Goal: Task Accomplishment & Management: Manage account settings

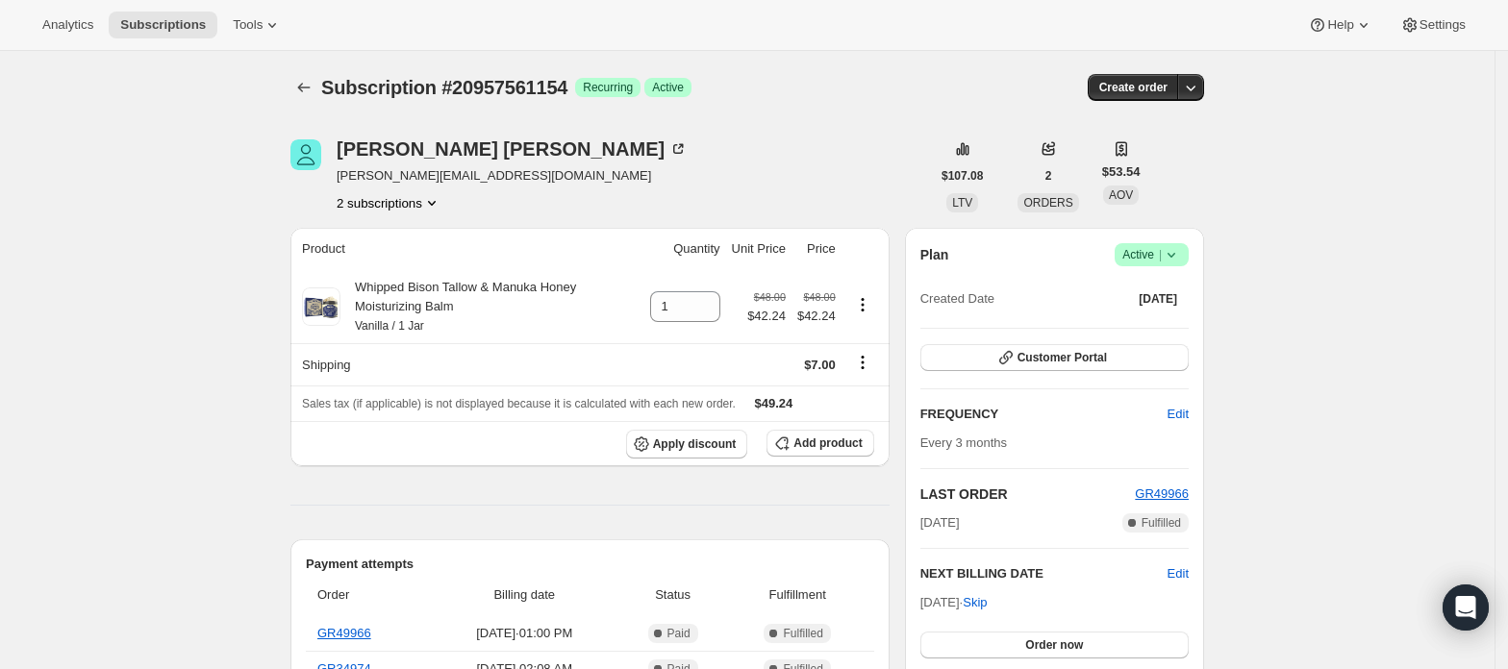
click at [421, 197] on button "2 subscriptions" at bounding box center [389, 202] width 105 height 19
click at [408, 236] on span "20957528386" at bounding box center [396, 239] width 134 height 19
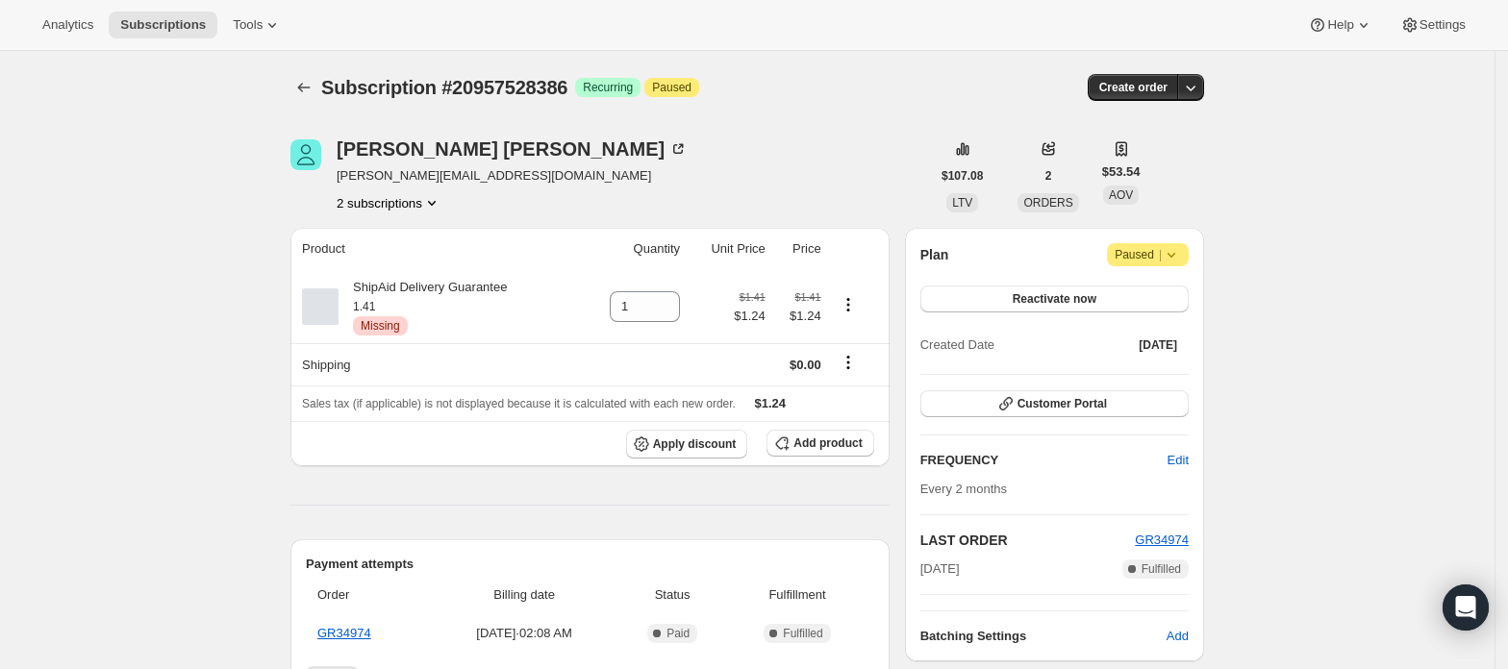
click at [410, 204] on button "2 subscriptions" at bounding box center [389, 202] width 105 height 19
click at [412, 266] on span "20957561154" at bounding box center [396, 271] width 134 height 19
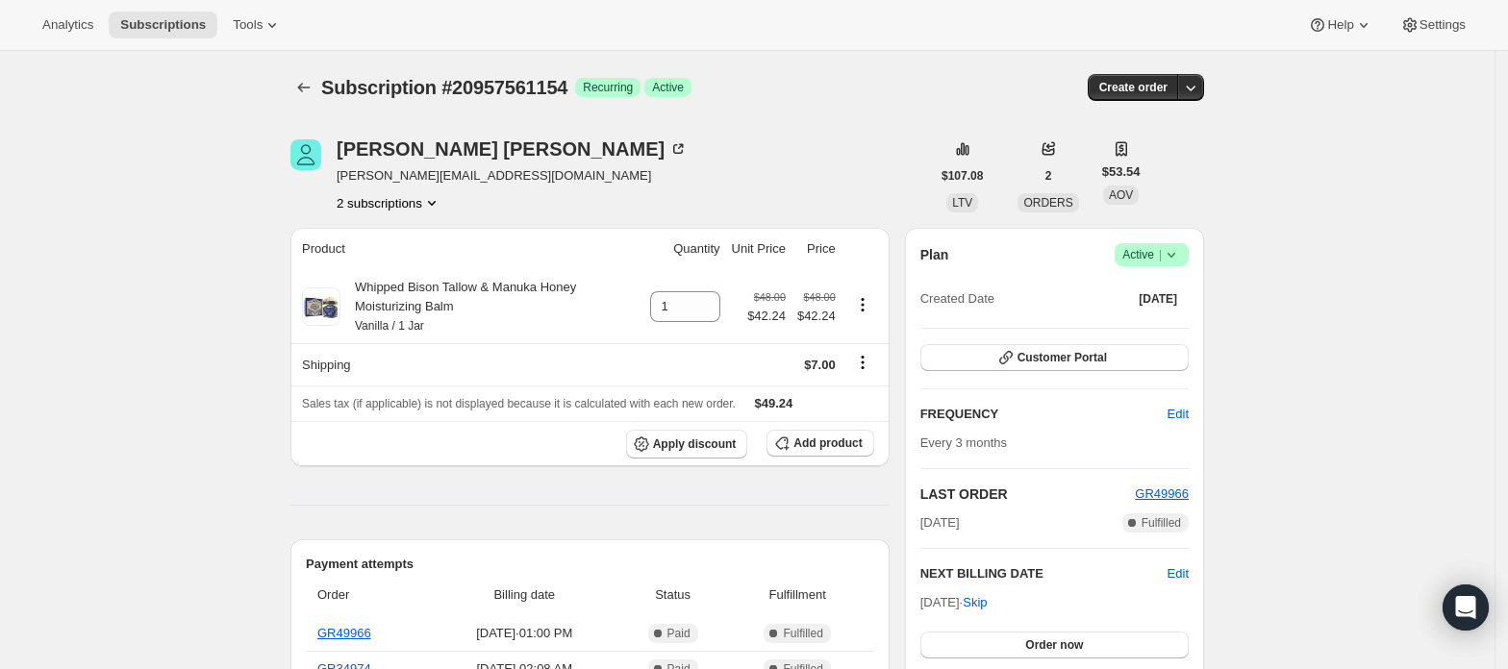
click at [428, 190] on div "[PERSON_NAME] [PERSON_NAME][EMAIL_ADDRESS][DOMAIN_NAME] 2 subscriptions" at bounding box center [512, 175] width 351 height 73
click at [413, 189] on div "[PERSON_NAME] [PERSON_NAME][EMAIL_ADDRESS][DOMAIN_NAME] 2 subscriptions" at bounding box center [512, 175] width 351 height 73
drag, startPoint x: 416, startPoint y: 197, endPoint x: 415, endPoint y: 210, distance: 12.5
click at [416, 198] on button "2 subscriptions" at bounding box center [389, 202] width 105 height 19
click at [415, 232] on span "20957528386" at bounding box center [396, 239] width 134 height 19
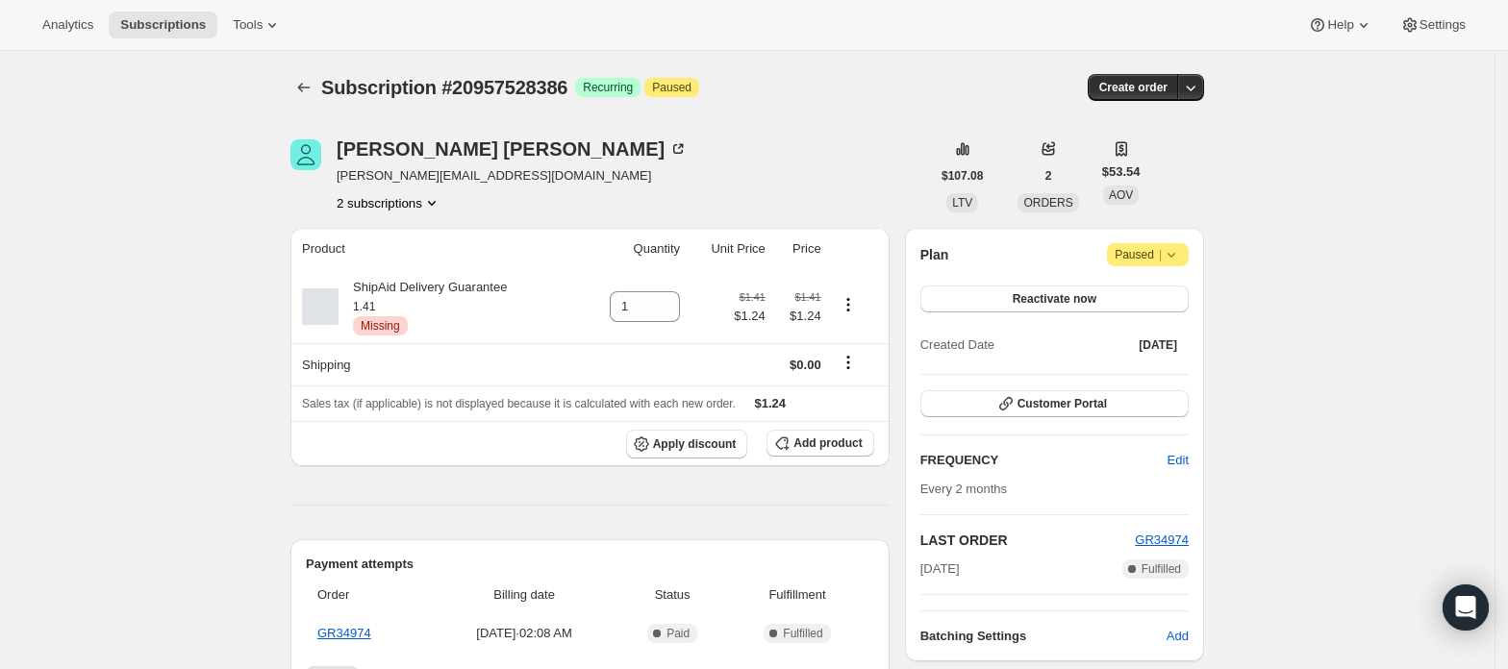
click at [417, 202] on button "2 subscriptions" at bounding box center [389, 202] width 105 height 19
click at [416, 246] on span "Current" at bounding box center [435, 239] width 38 height 15
click at [412, 265] on span "20957561154" at bounding box center [396, 271] width 134 height 19
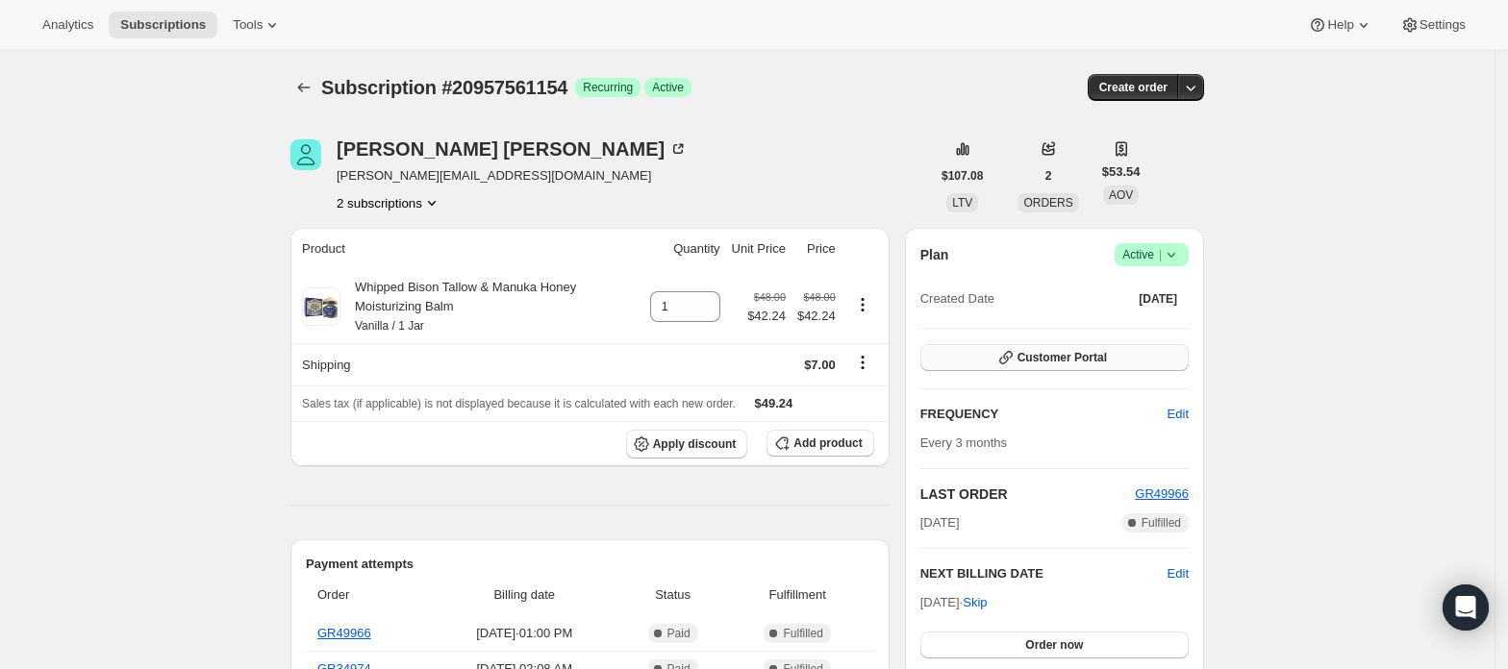
click at [1106, 367] on button "Customer Portal" at bounding box center [1054, 357] width 268 height 27
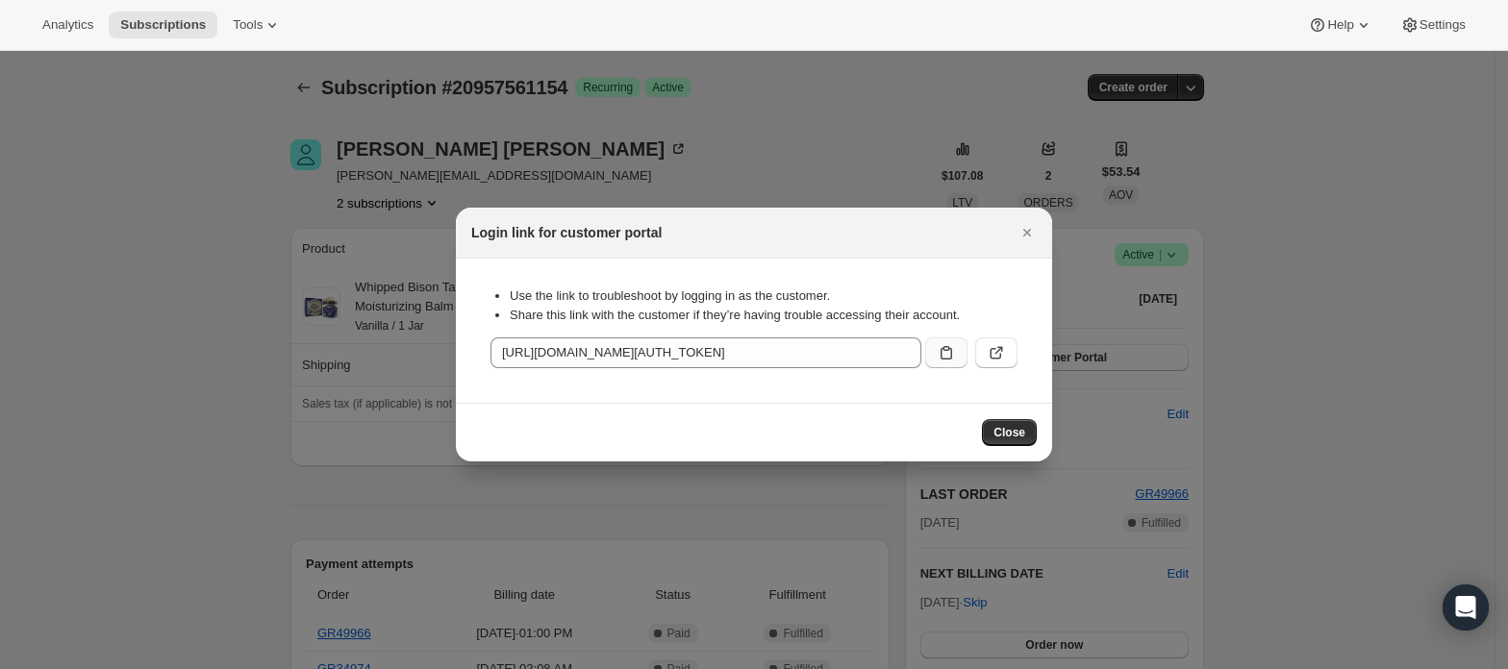
click at [939, 359] on icon ":rl4:" at bounding box center [945, 352] width 19 height 19
